Goal: Navigation & Orientation: Find specific page/section

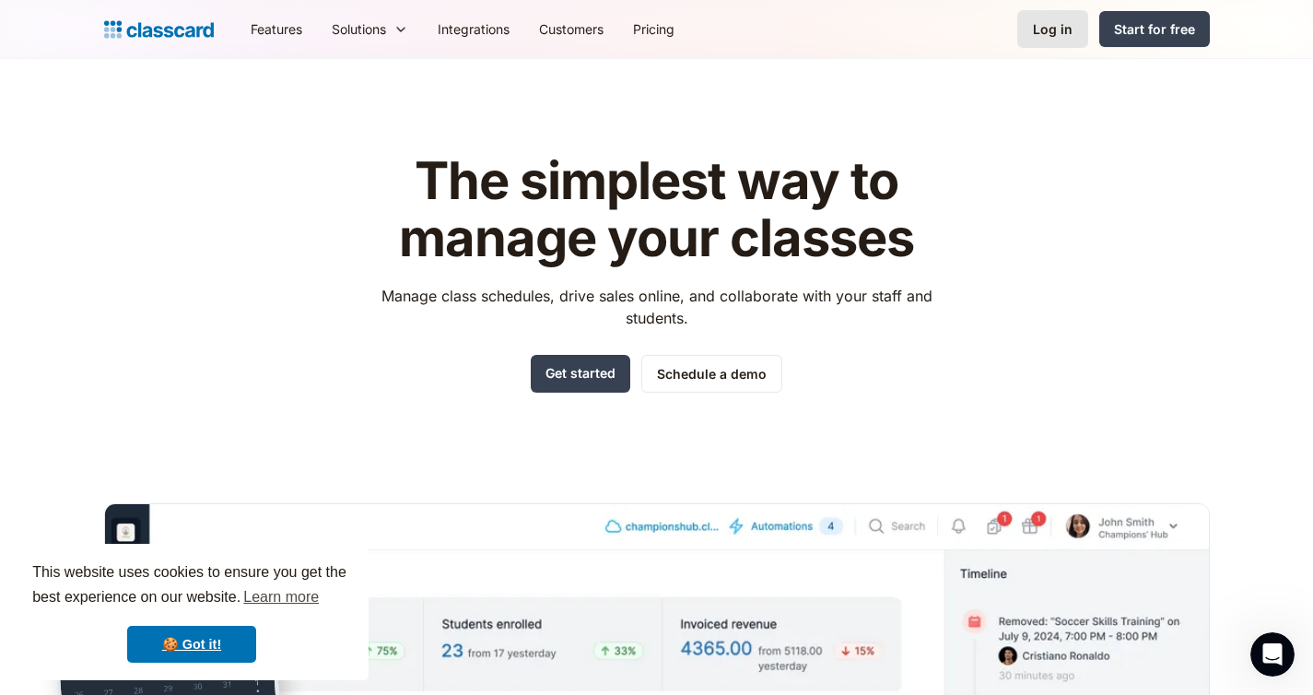
click at [1076, 18] on link "Log in" at bounding box center [1053, 29] width 71 height 38
click at [1075, 19] on link "Log in" at bounding box center [1053, 29] width 71 height 38
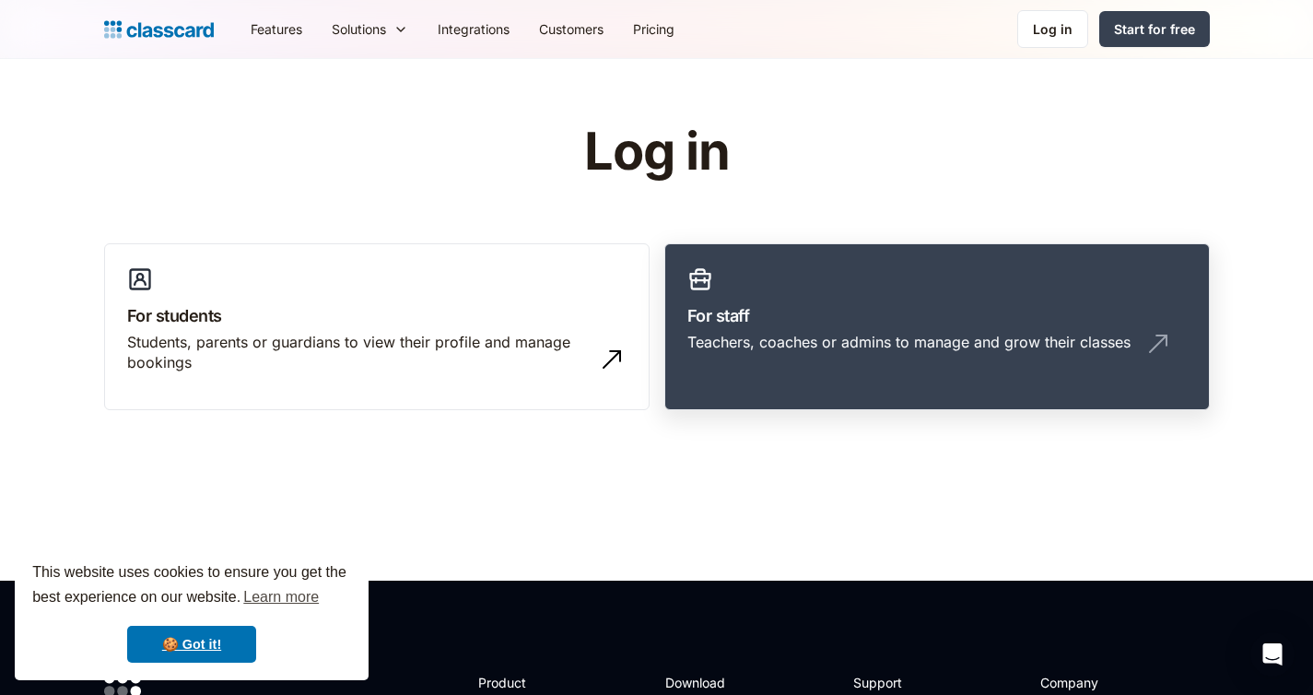
click at [736, 317] on h3 "For staff" at bounding box center [938, 315] width 500 height 25
